Goal: Obtain resource: Download file/media

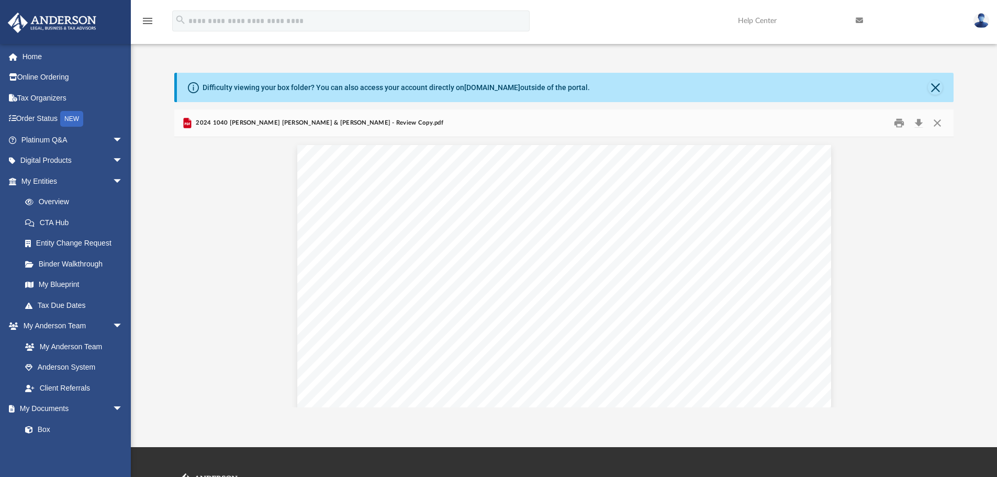
scroll to position [230, 771]
click at [934, 121] on button "Close" at bounding box center [937, 123] width 19 height 16
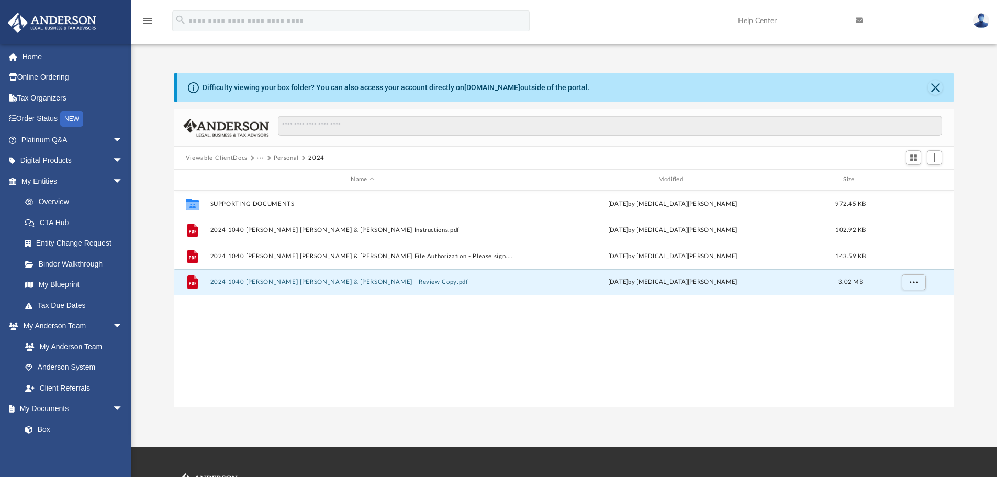
click at [211, 159] on button "Viewable-ClientDocs" at bounding box center [217, 157] width 62 height 9
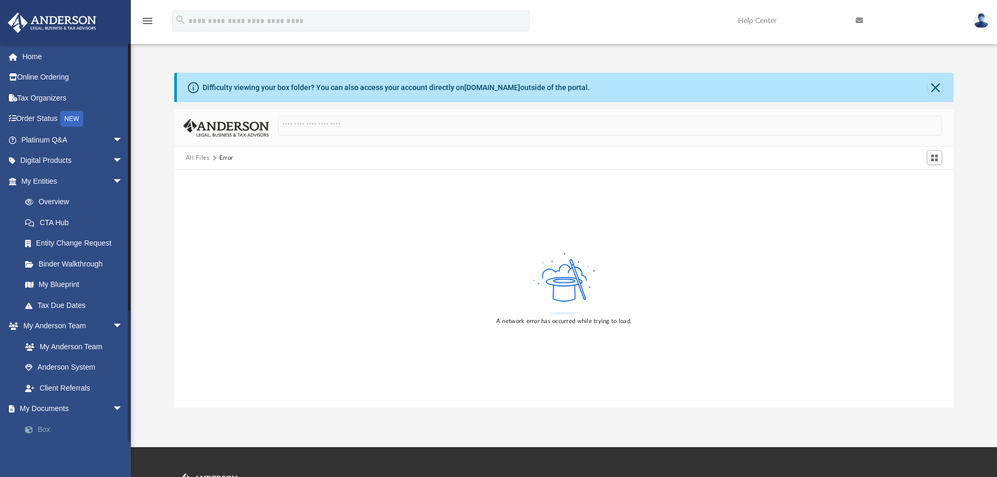
click at [47, 427] on link "Box" at bounding box center [77, 429] width 124 height 21
click at [36, 427] on span at bounding box center [34, 429] width 7 height 7
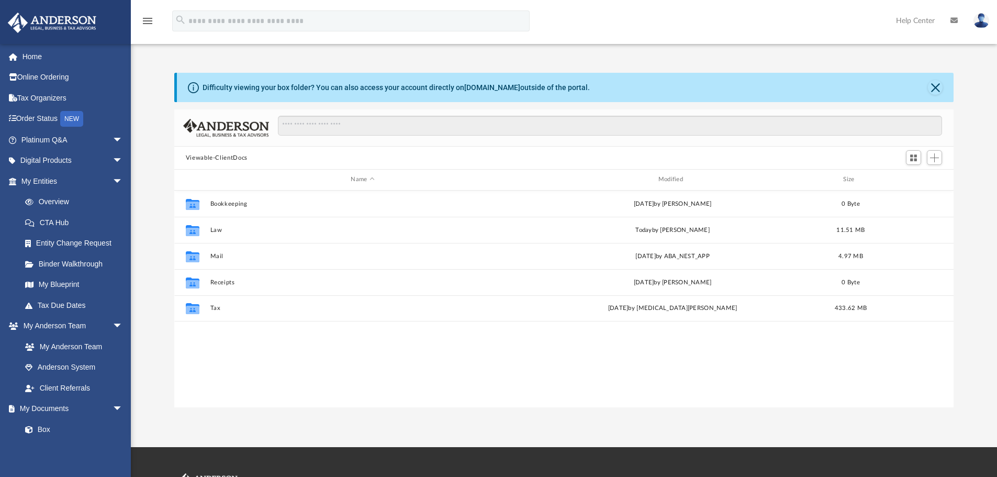
scroll to position [230, 771]
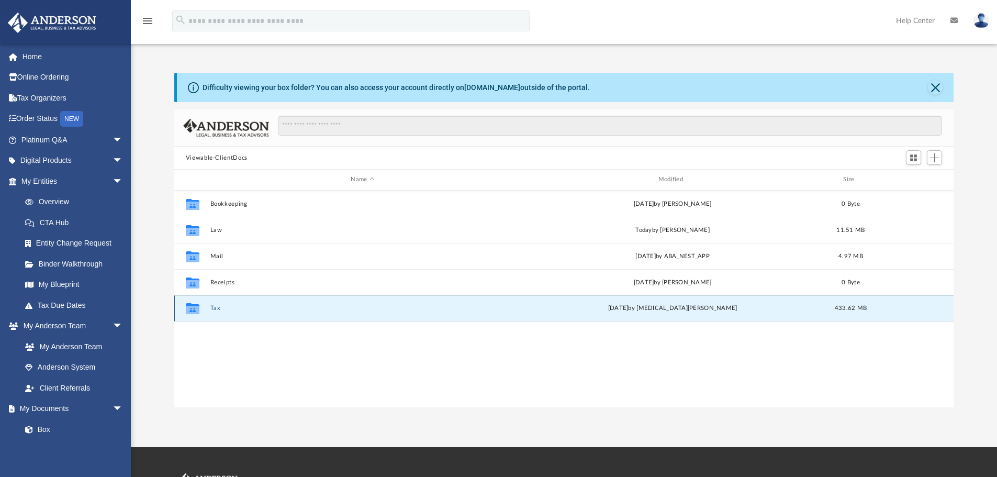
click at [213, 304] on button "Tax" at bounding box center [362, 307] width 305 height 7
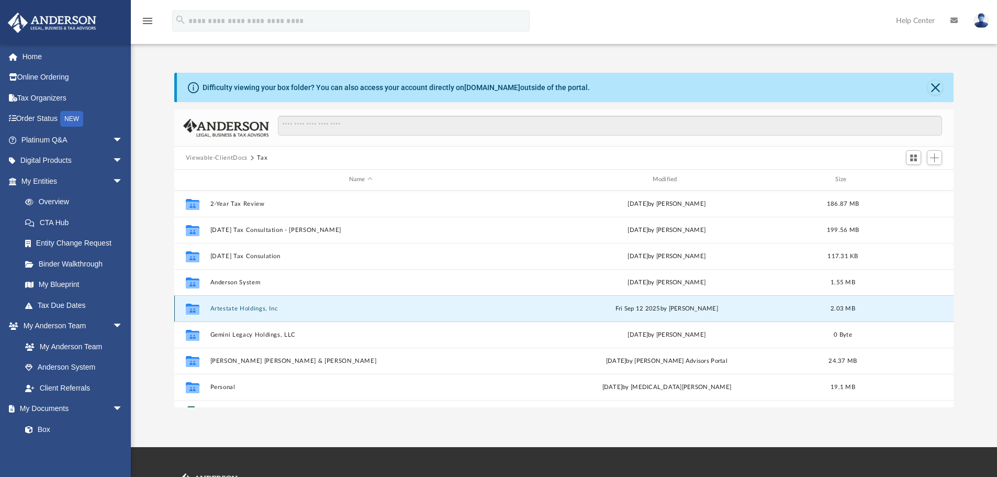
click at [244, 312] on button "Artestate Holdings, Inc" at bounding box center [360, 308] width 301 height 7
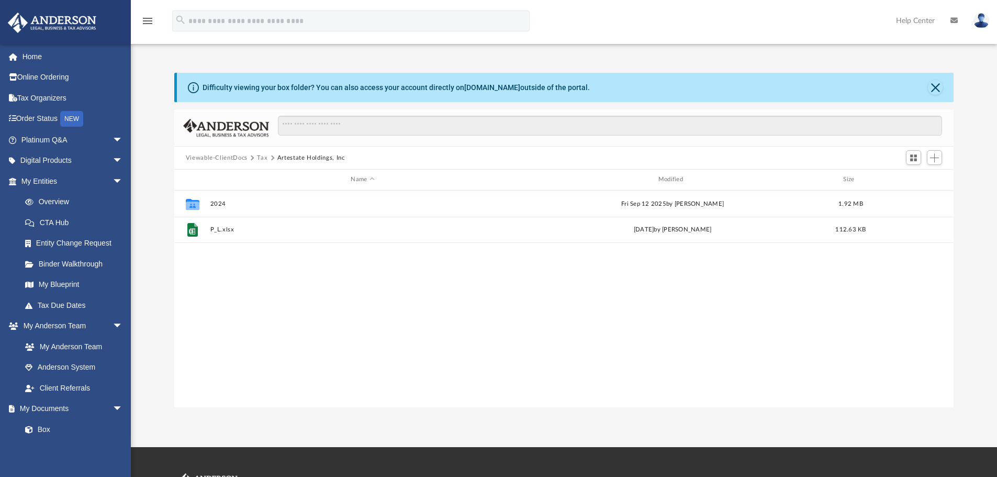
click at [241, 159] on button "Viewable-ClientDocs" at bounding box center [217, 157] width 62 height 9
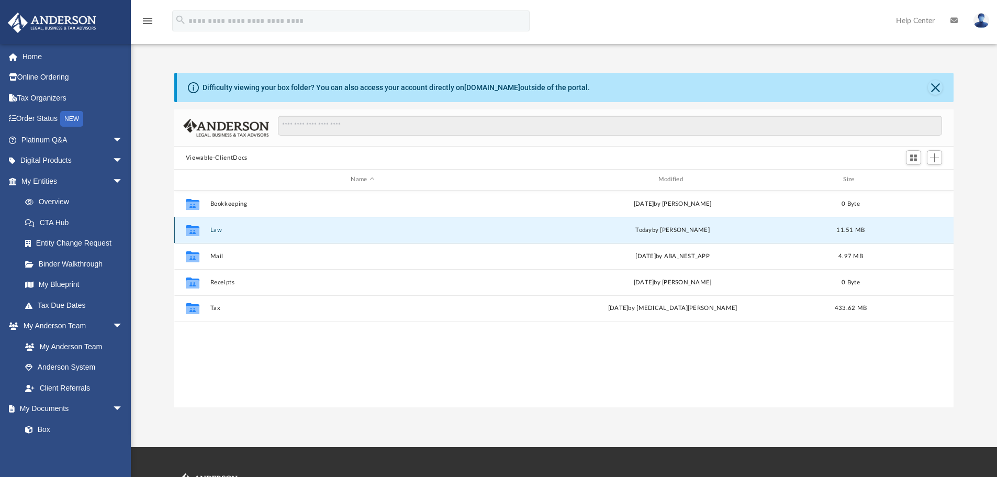
click at [214, 231] on button "Law" at bounding box center [362, 230] width 305 height 7
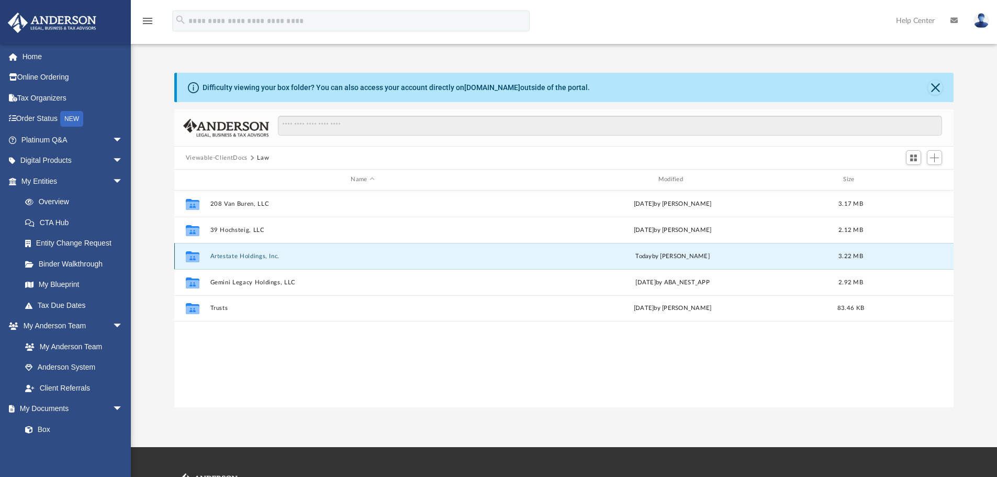
click at [227, 255] on button "Artestate Holdings, Inc." at bounding box center [362, 256] width 305 height 7
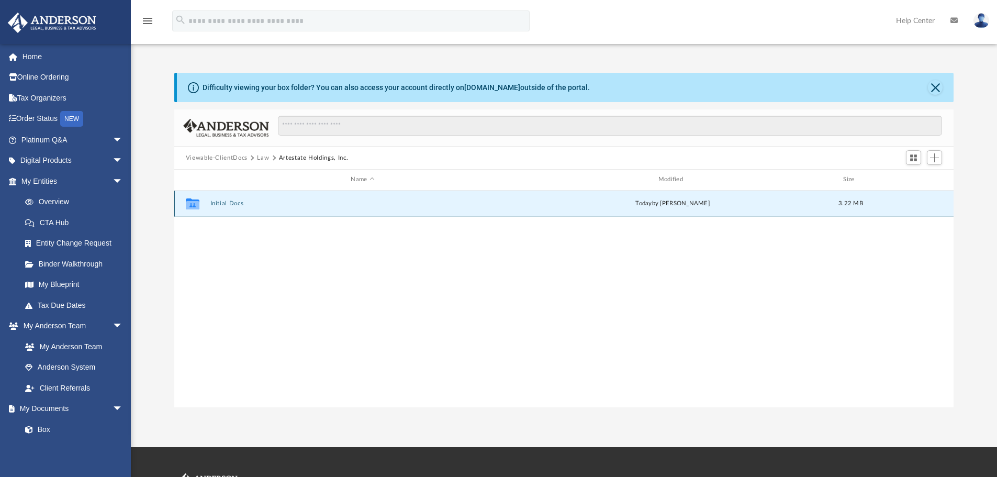
click at [227, 204] on button "Initial Docs" at bounding box center [362, 203] width 305 height 7
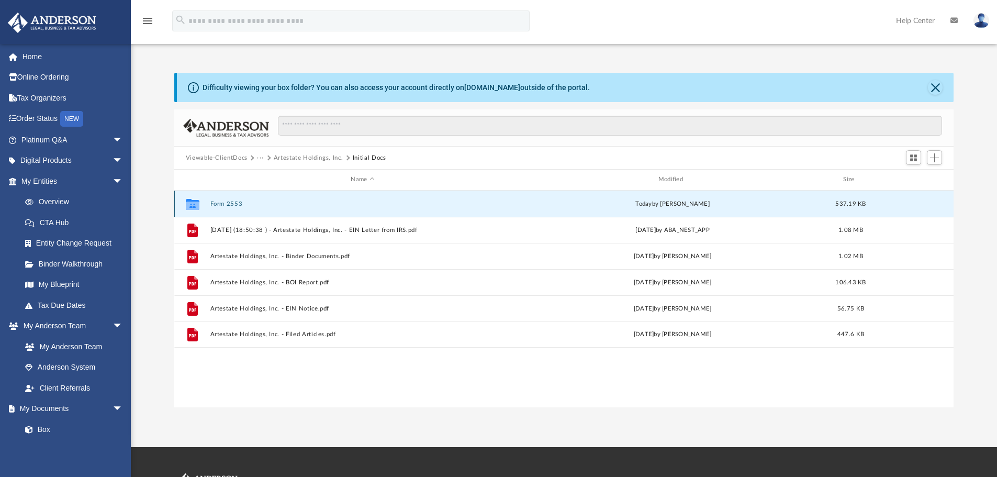
click at [230, 205] on button "Form 2553" at bounding box center [362, 203] width 305 height 7
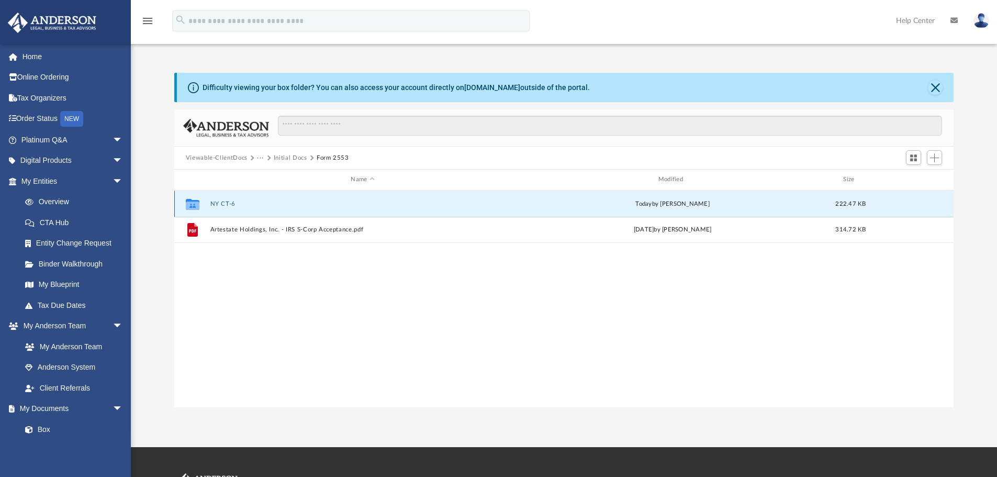
click at [230, 205] on button "NY CT-6" at bounding box center [362, 203] width 305 height 7
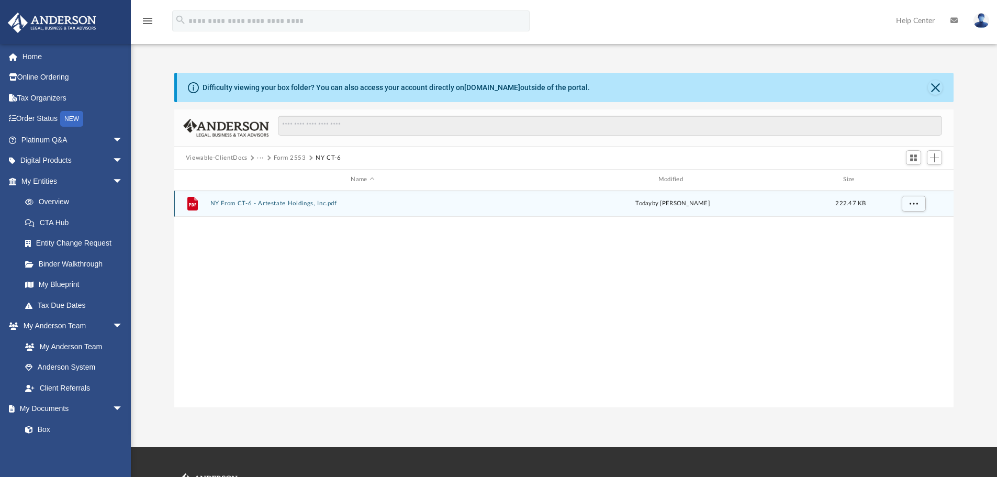
click at [238, 204] on button "NY From CT-6 - Artestate Holdings, Inc.pdf" at bounding box center [362, 203] width 305 height 7
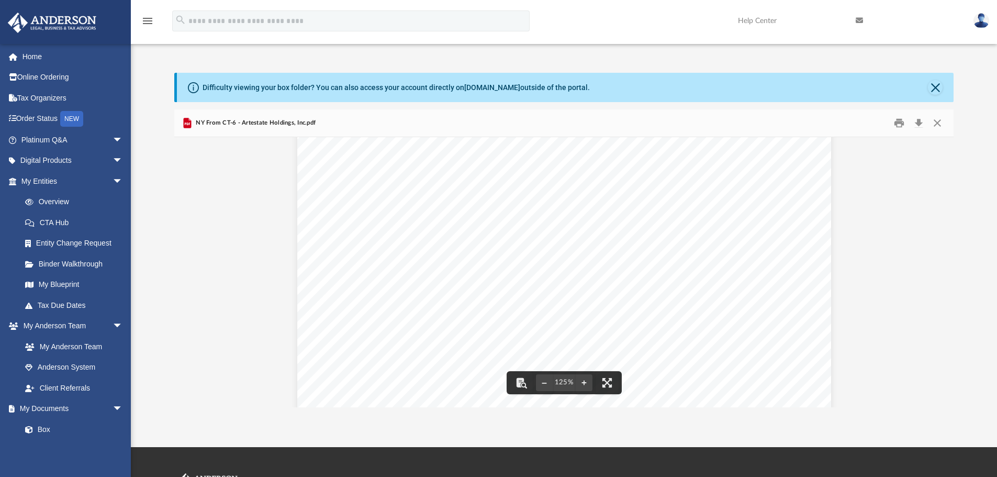
scroll to position [0, 0]
click at [899, 122] on button "Print" at bounding box center [898, 123] width 21 height 16
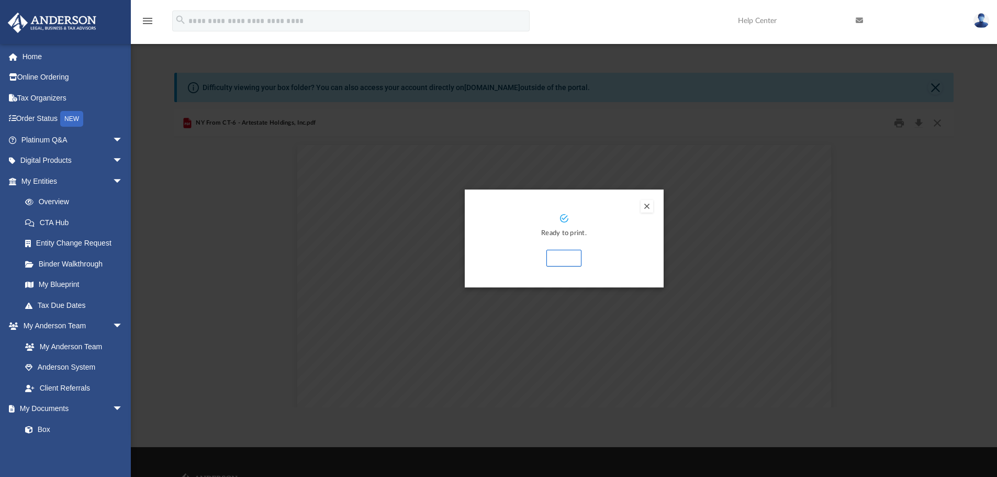
click at [566, 262] on button "Print" at bounding box center [563, 258] width 35 height 17
